Goal: Find specific page/section: Find specific page/section

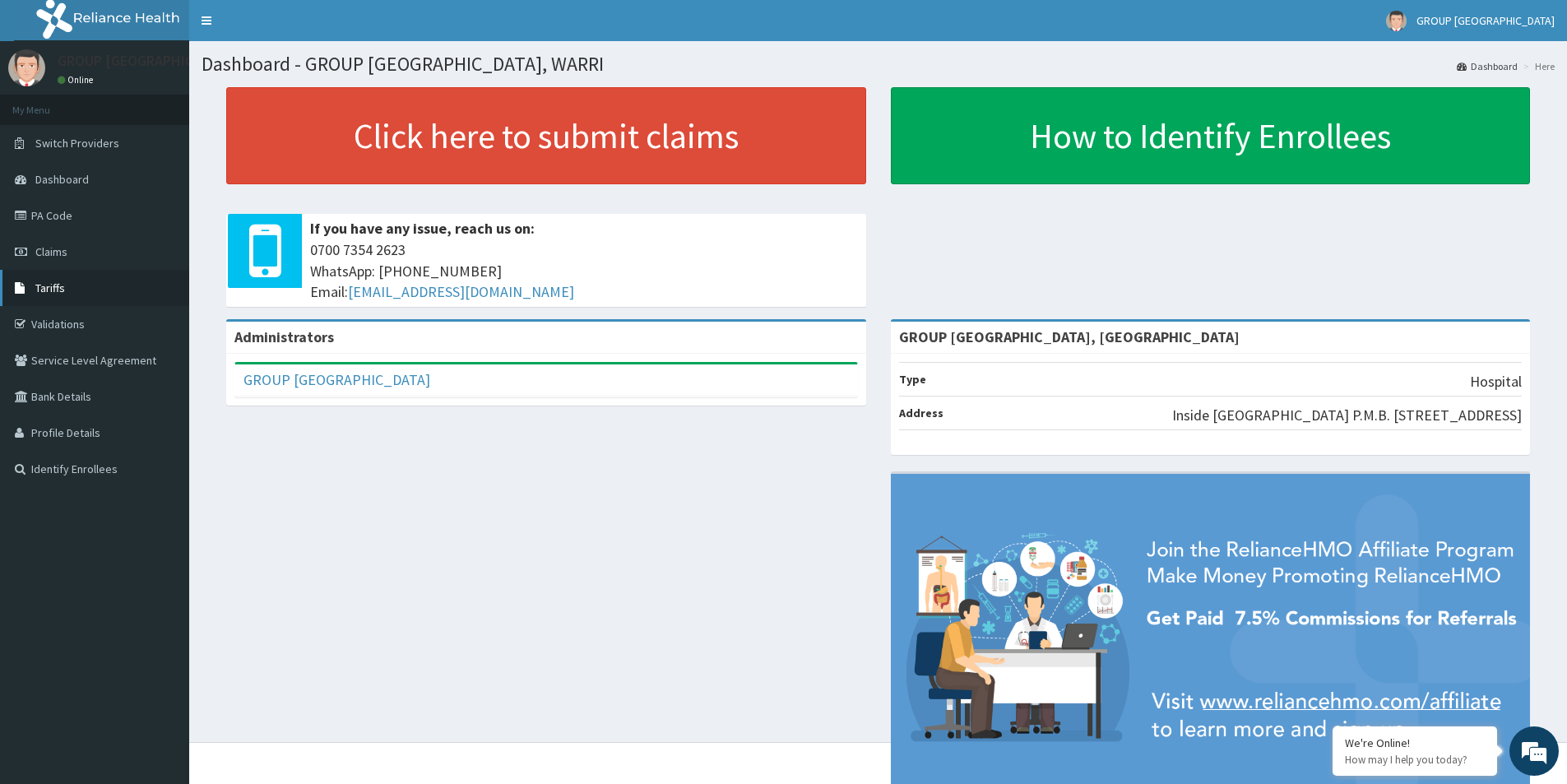
click at [91, 288] on link "Tariffs" at bounding box center [95, 288] width 189 height 36
click at [97, 286] on link "Tariffs" at bounding box center [95, 288] width 189 height 36
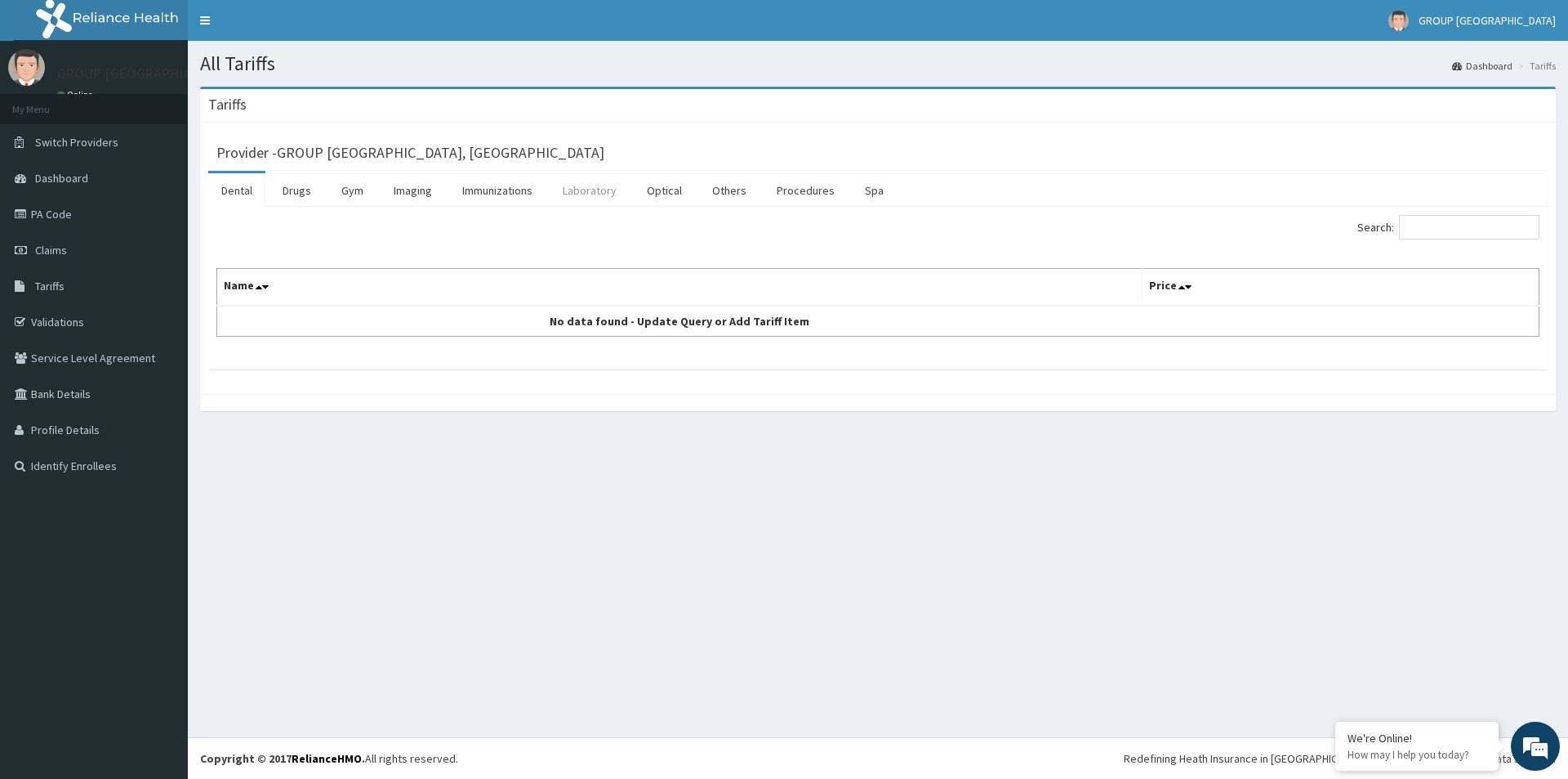
click at [580, 180] on link "Laboratory" at bounding box center [590, 190] width 80 height 34
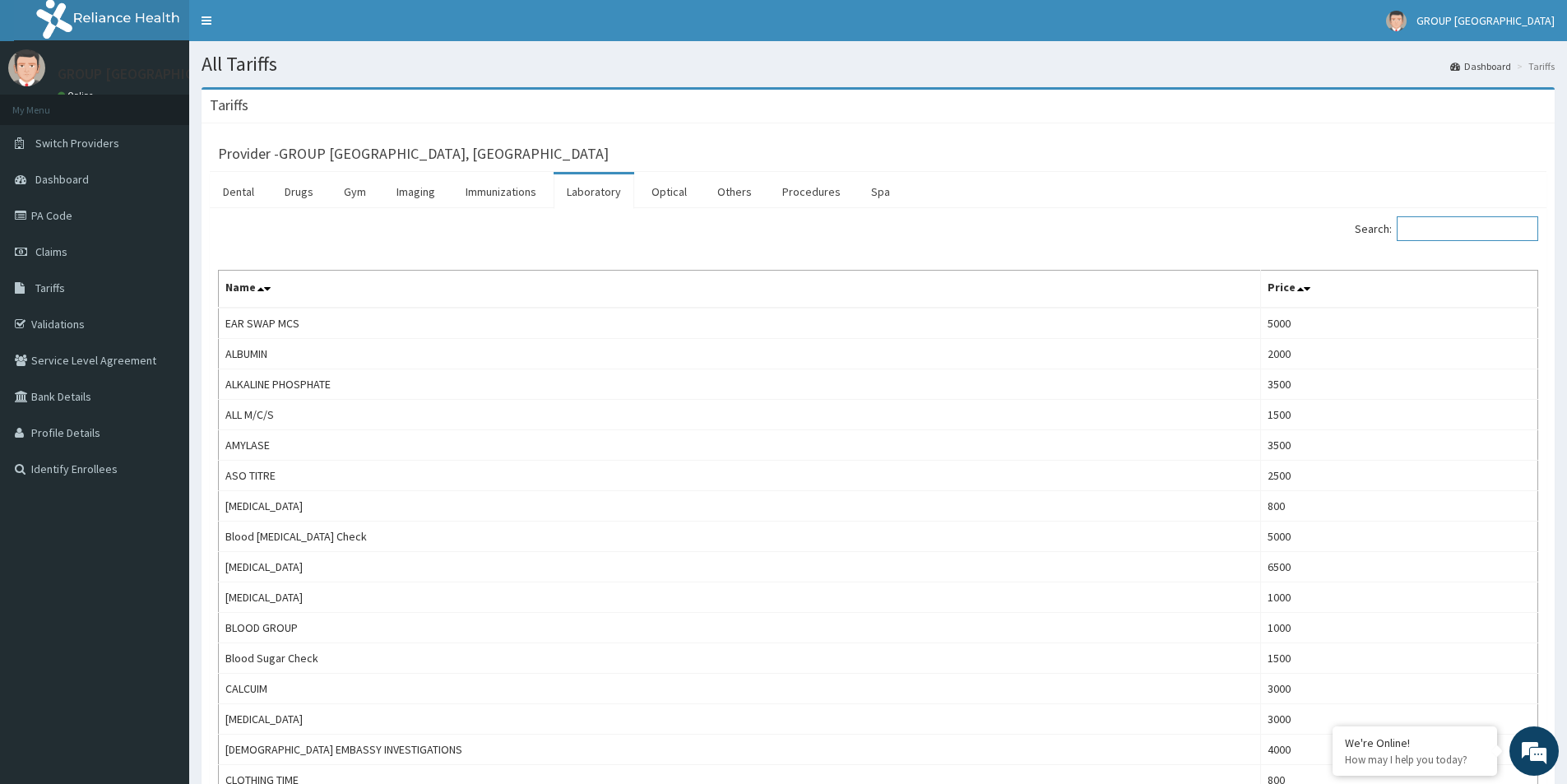
click at [1469, 225] on input "Search:" at bounding box center [1467, 228] width 141 height 25
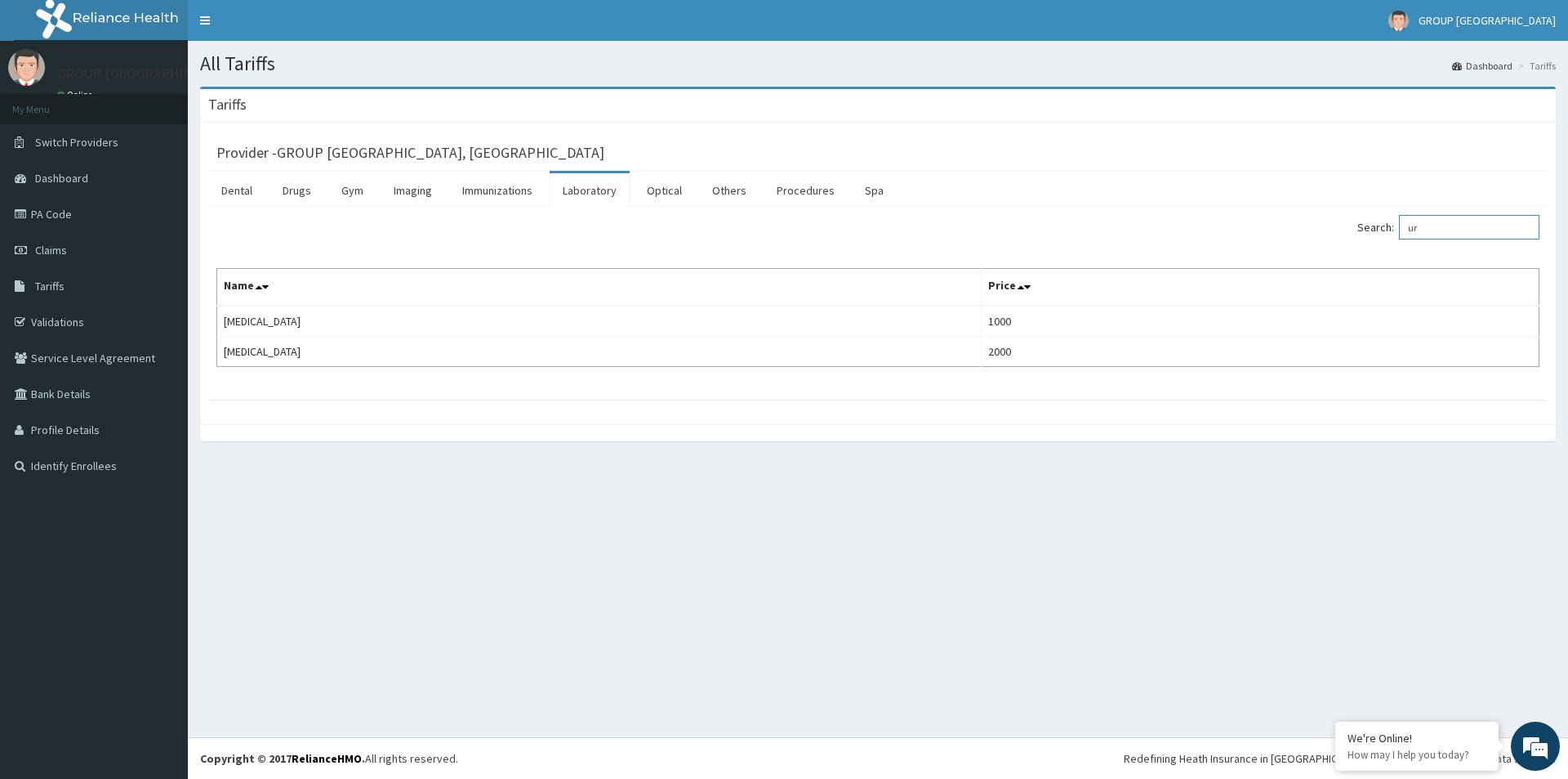
type input "u"
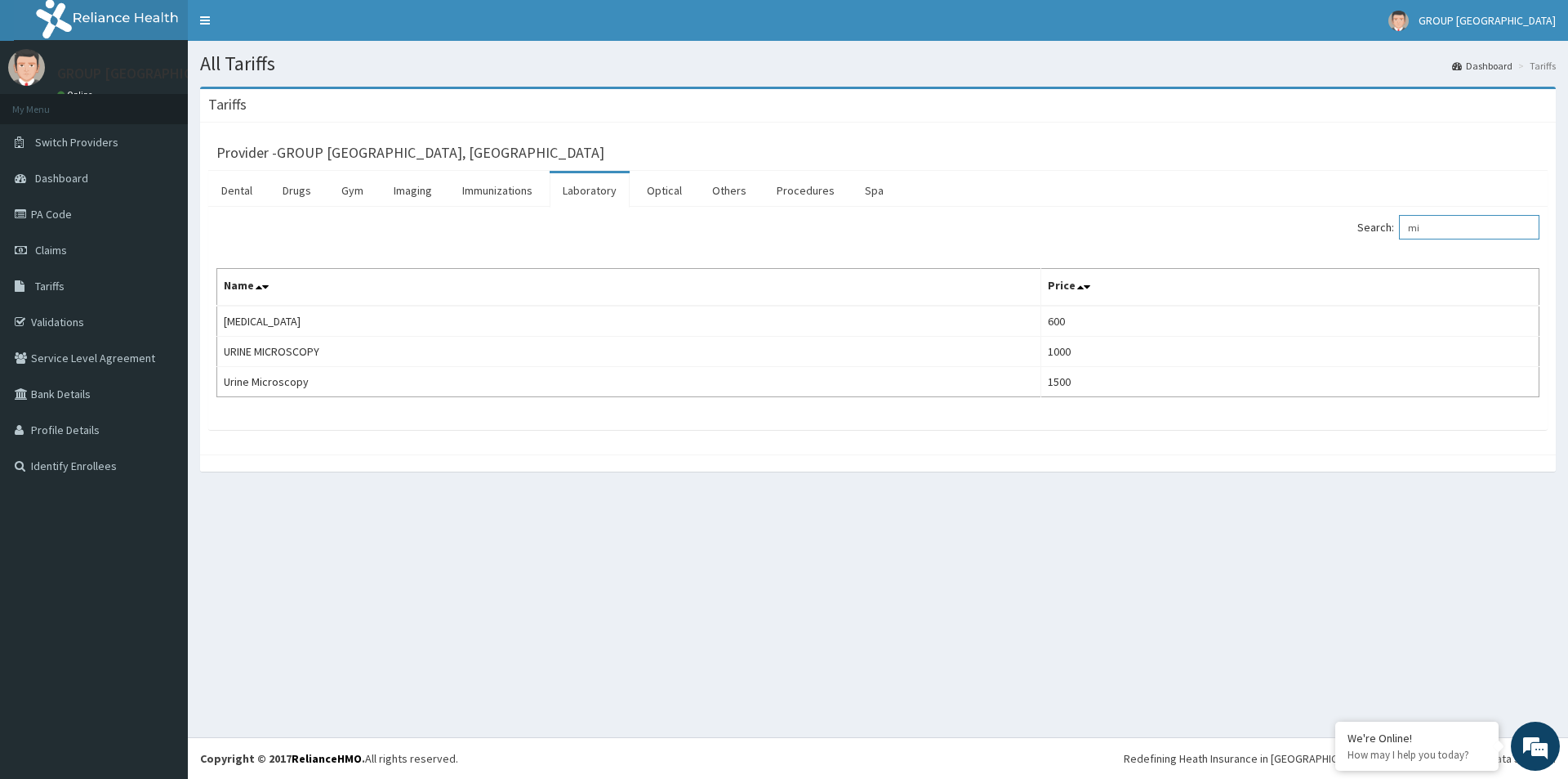
type input "m"
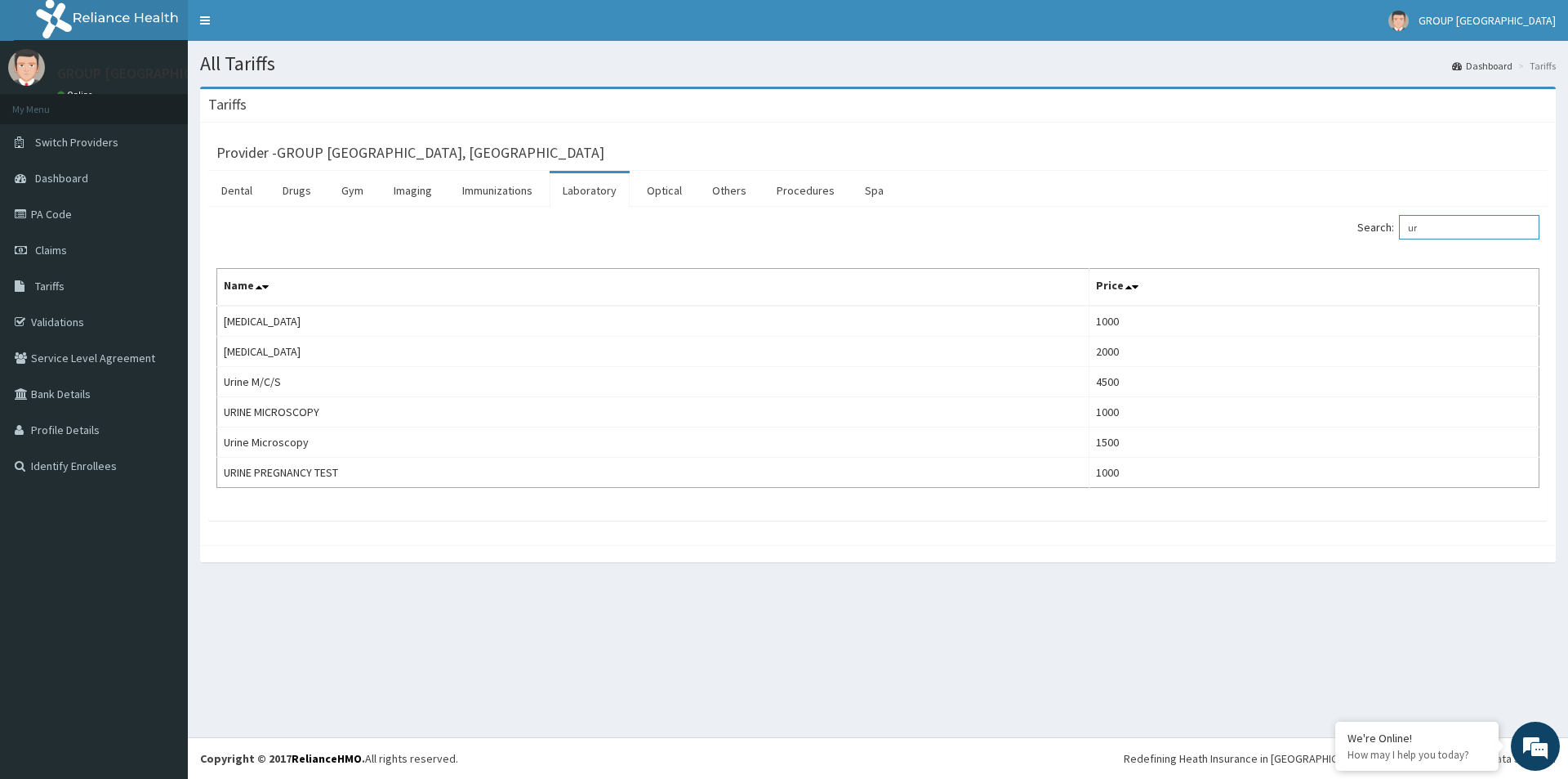
type input "u"
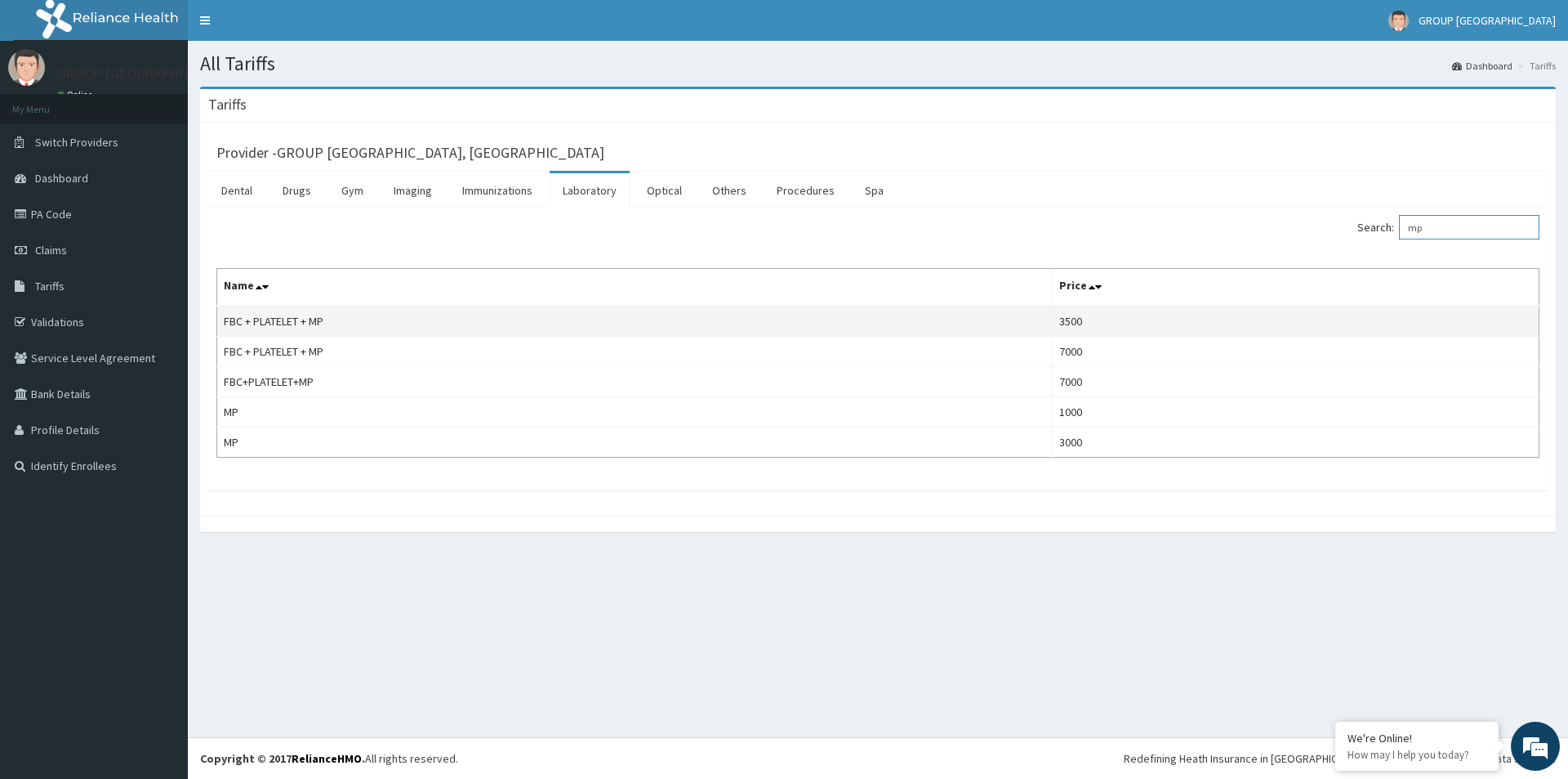
type input "m"
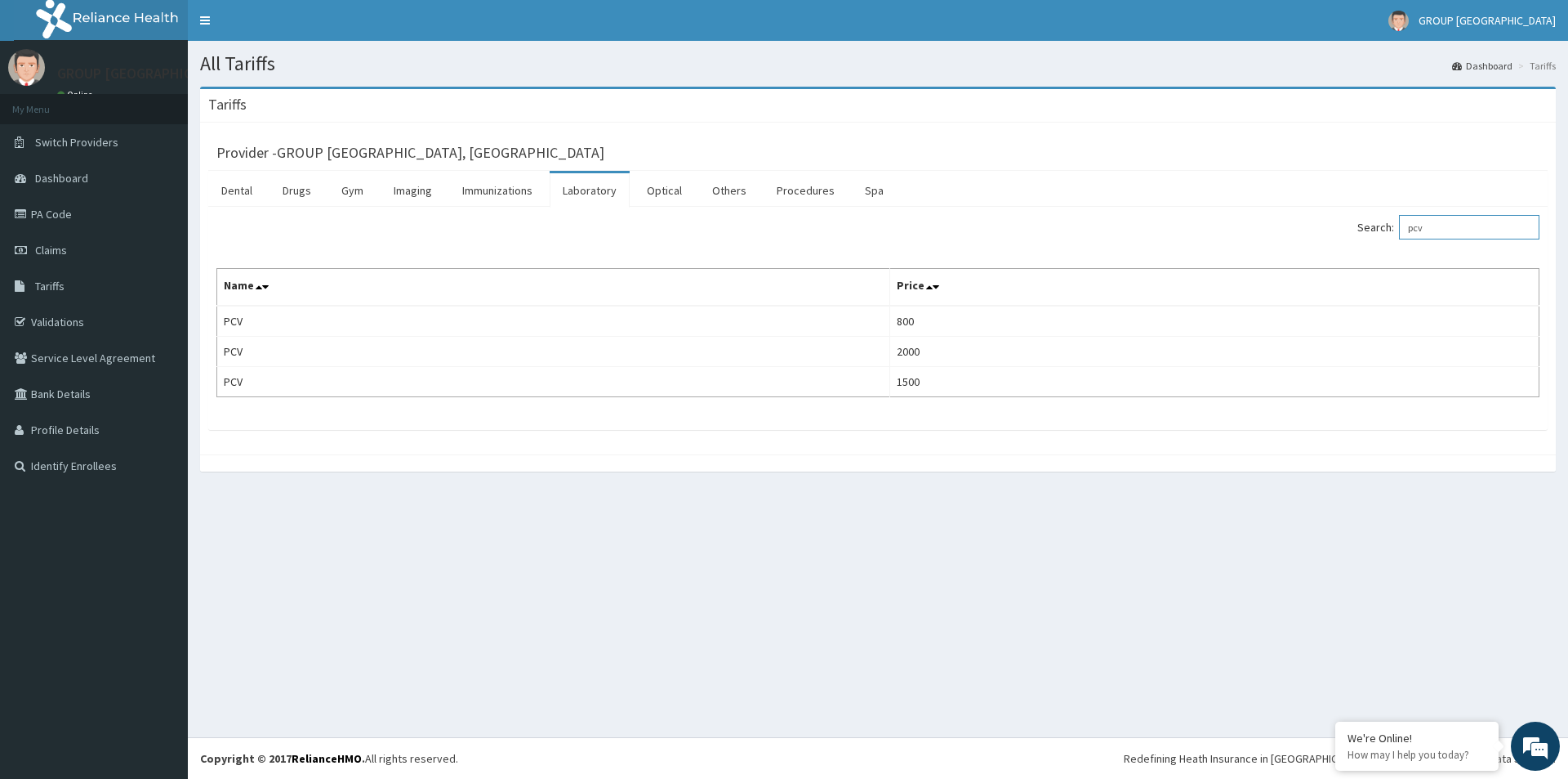
type input "pcv"
